Goal: Navigation & Orientation: Find specific page/section

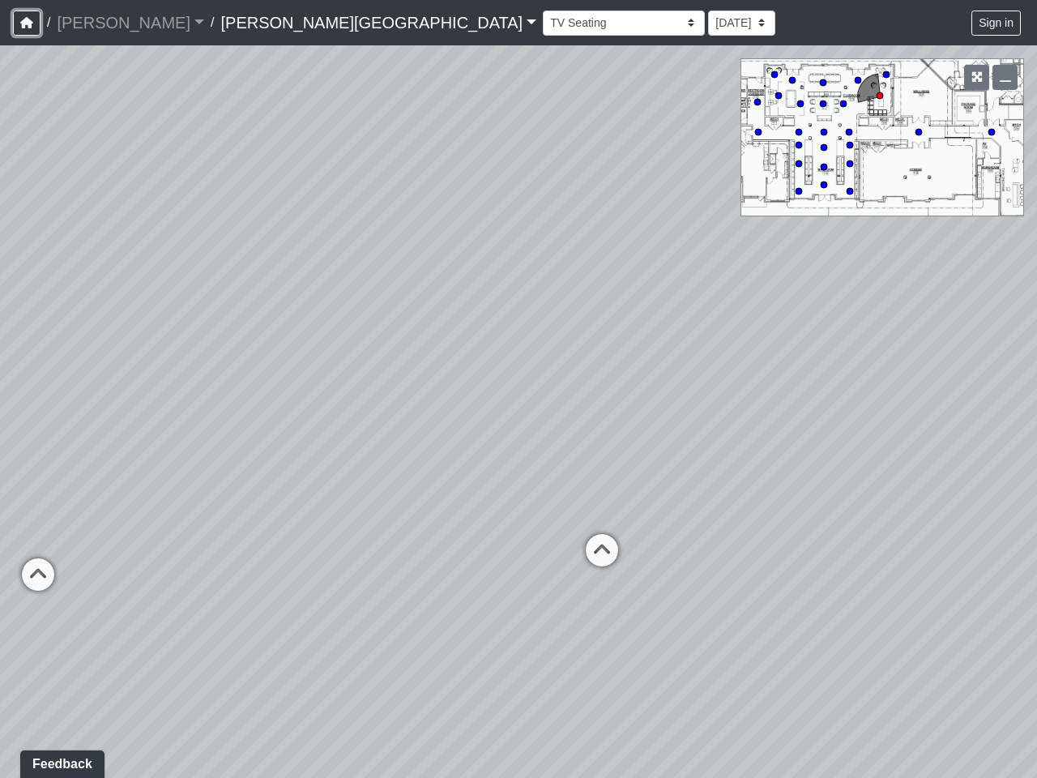
click at [27, 23] on icon "button" at bounding box center [26, 22] width 13 height 11
click at [996, 23] on button "Sign in" at bounding box center [995, 23] width 49 height 25
click at [976, 77] on icon "button" at bounding box center [976, 76] width 11 height 11
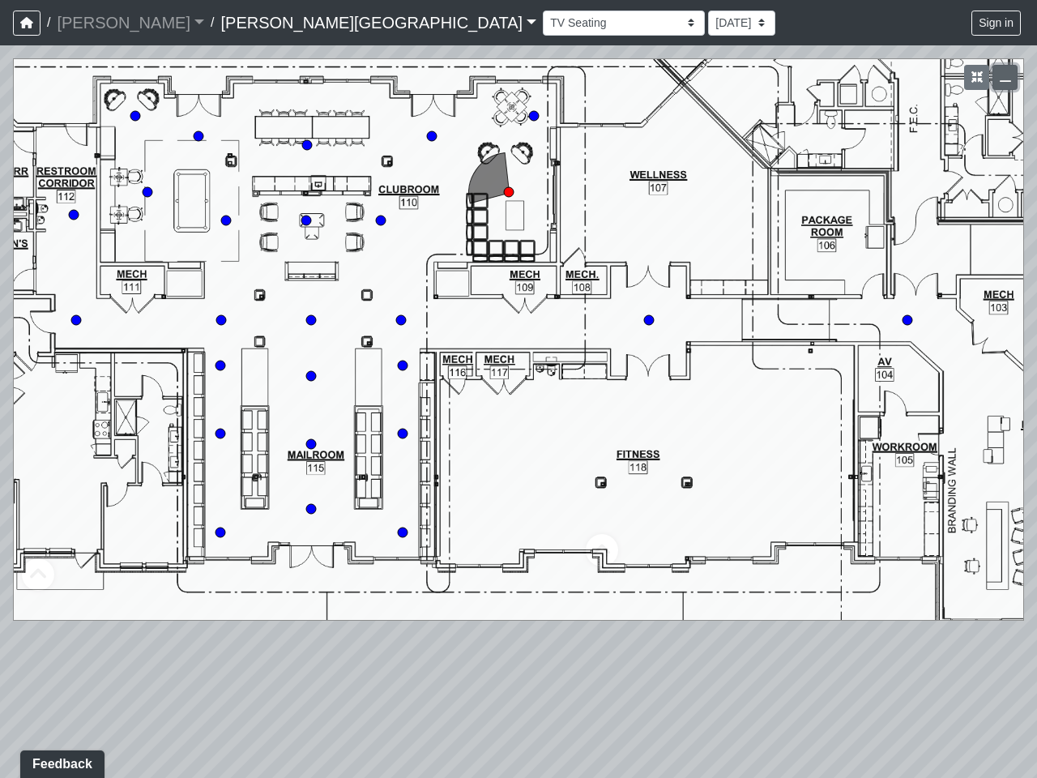
click at [1004, 77] on icon "button" at bounding box center [1005, 76] width 11 height 11
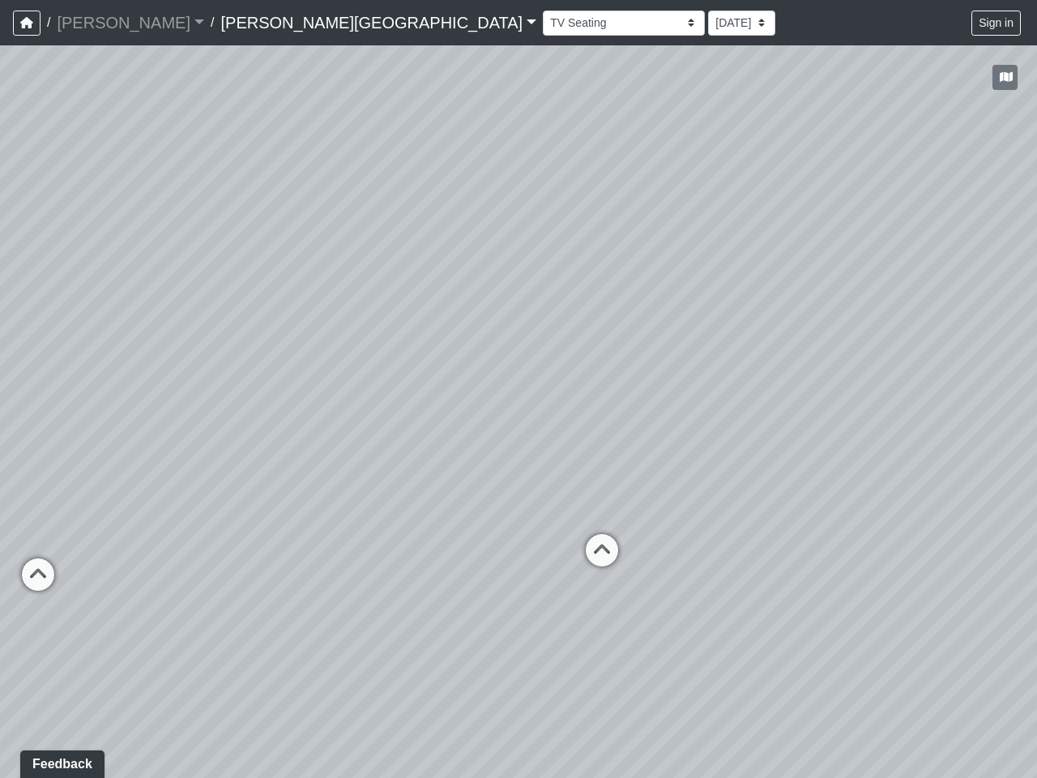
click at [602, 550] on icon at bounding box center [602, 558] width 49 height 49
click at [38, 574] on icon at bounding box center [25, 589] width 49 height 49
select select "fNWiJD2fvszd2vUChVDraC"
